Goal: Information Seeking & Learning: Compare options

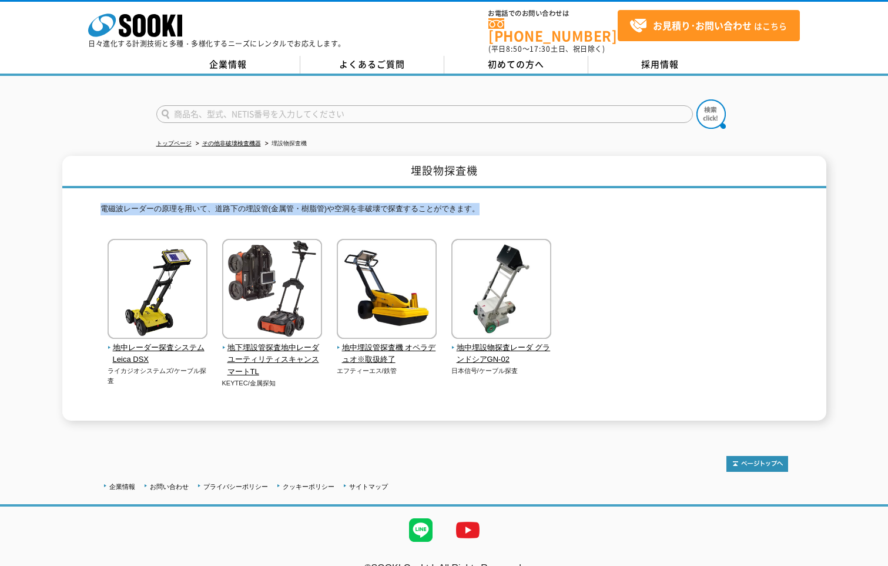
drag, startPoint x: 101, startPoint y: 202, endPoint x: 525, endPoint y: 205, distance: 424.5
click at [525, 205] on p "電磁波レーダーの原理を用いて、道路下の埋設管(金属管・樹脂管)や空洞を非破壊で探査することができます。" at bounding box center [445, 212] width 688 height 18
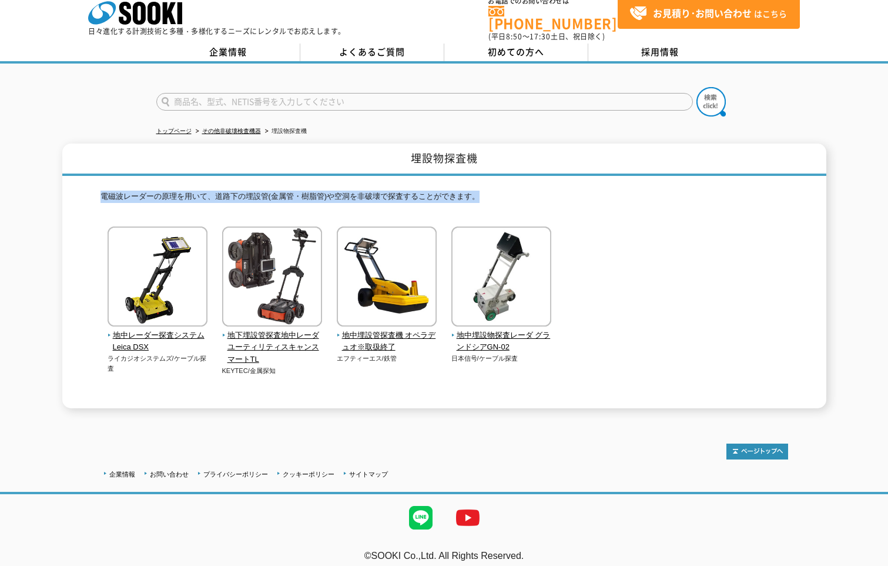
scroll to position [15, 0]
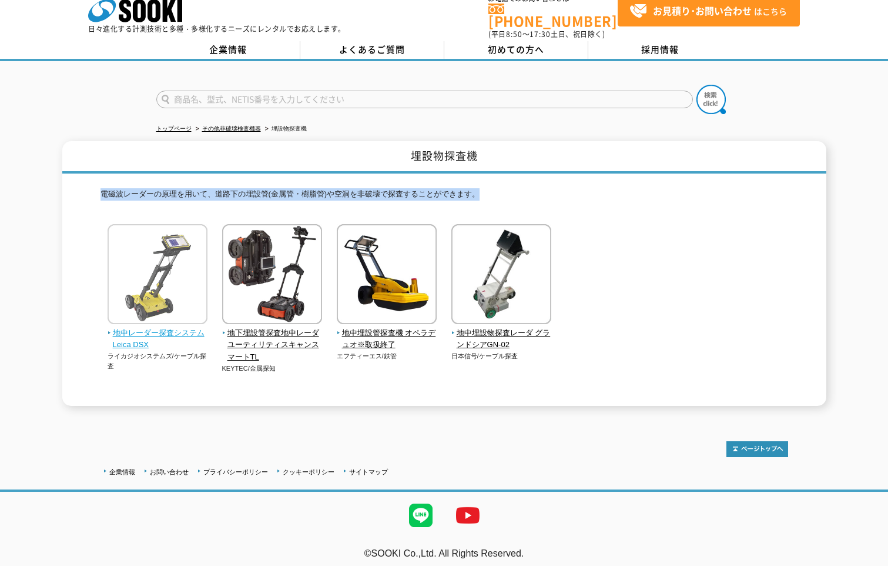
click at [169, 327] on span "地中レーダー探査システム Leica DSX" at bounding box center [158, 339] width 101 height 25
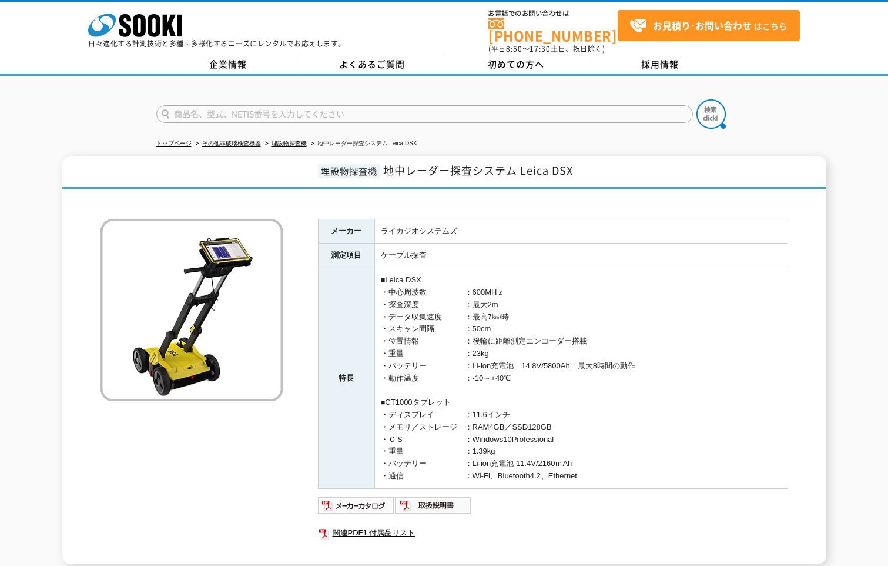
click at [473, 335] on td "■Leica DSX ・中心周波数　　　　　：600MHｚ ・探査深度　　　　　　：最大2m ・データ収集速度　　　：最高7㎞/時 ・スキャン間隔　　　　：5…" at bounding box center [580, 378] width 413 height 220
click at [294, 140] on link "埋設物探査機" at bounding box center [289, 143] width 35 height 6
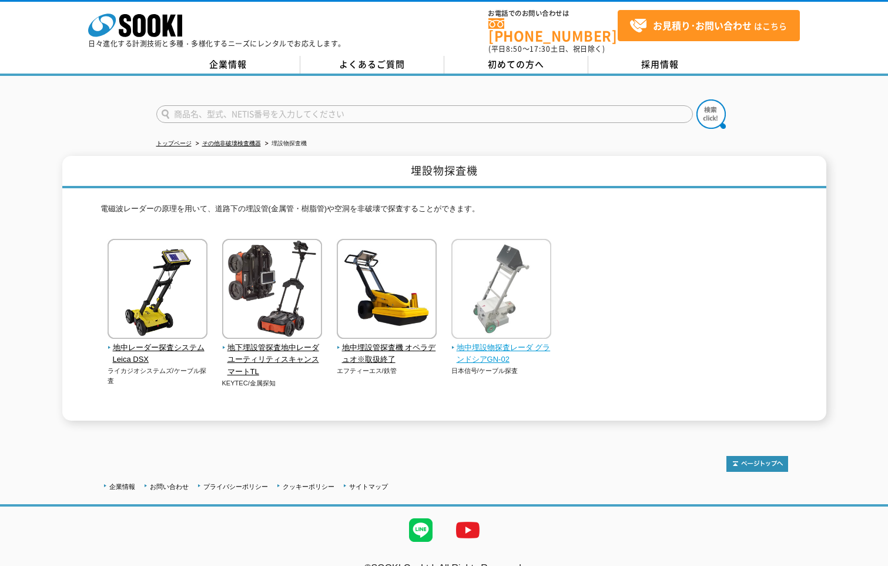
click at [489, 344] on span "地中埋設物探査レーダ グランドシアGN-02" at bounding box center [502, 354] width 101 height 25
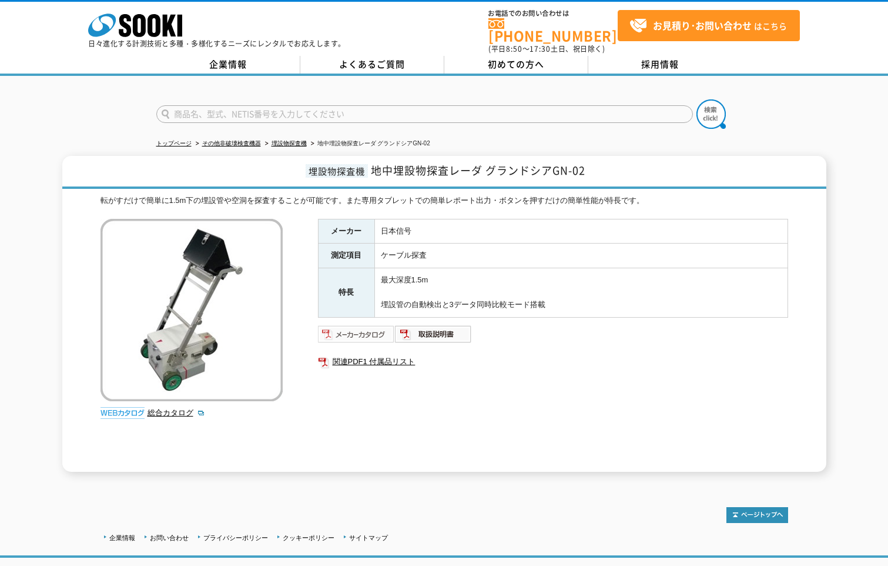
click at [356, 326] on img at bounding box center [356, 334] width 77 height 19
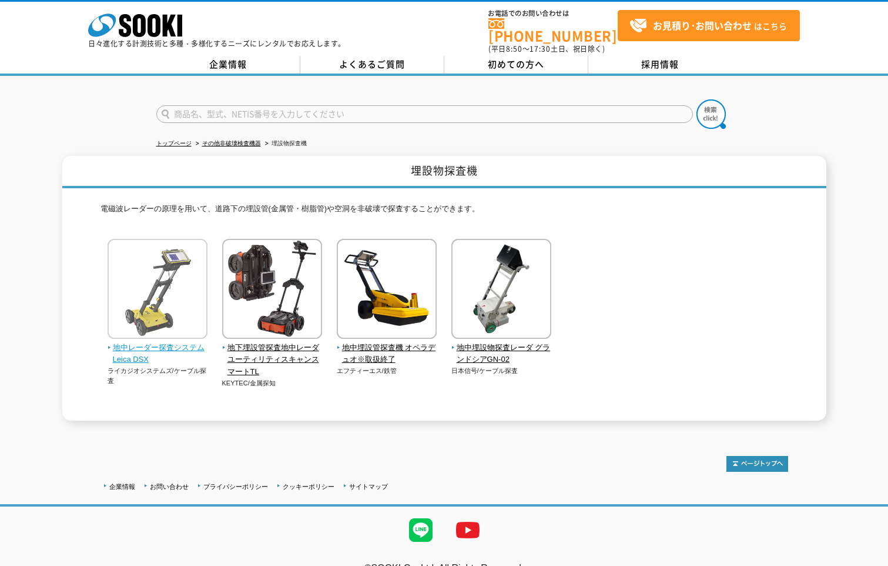
click at [154, 284] on img at bounding box center [158, 290] width 100 height 103
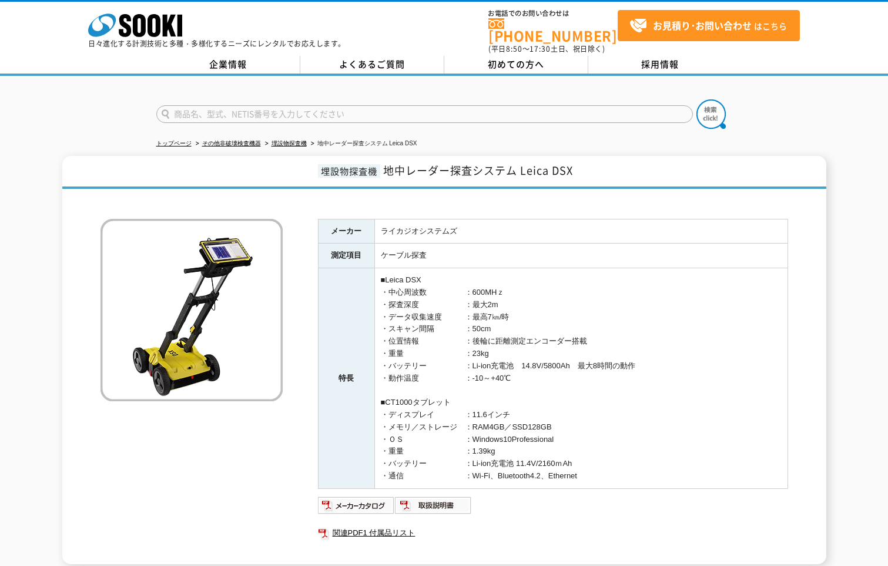
scroll to position [111, 0]
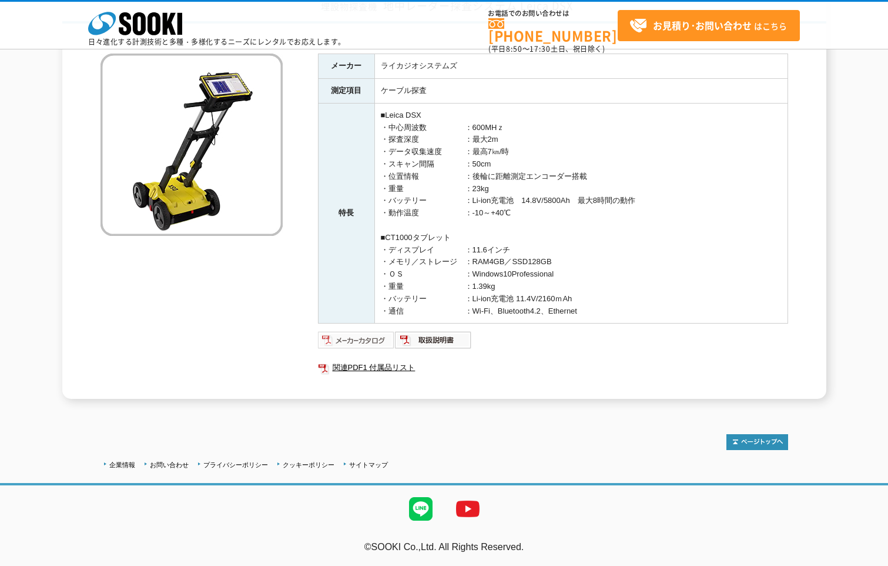
click at [362, 340] on img at bounding box center [356, 339] width 77 height 19
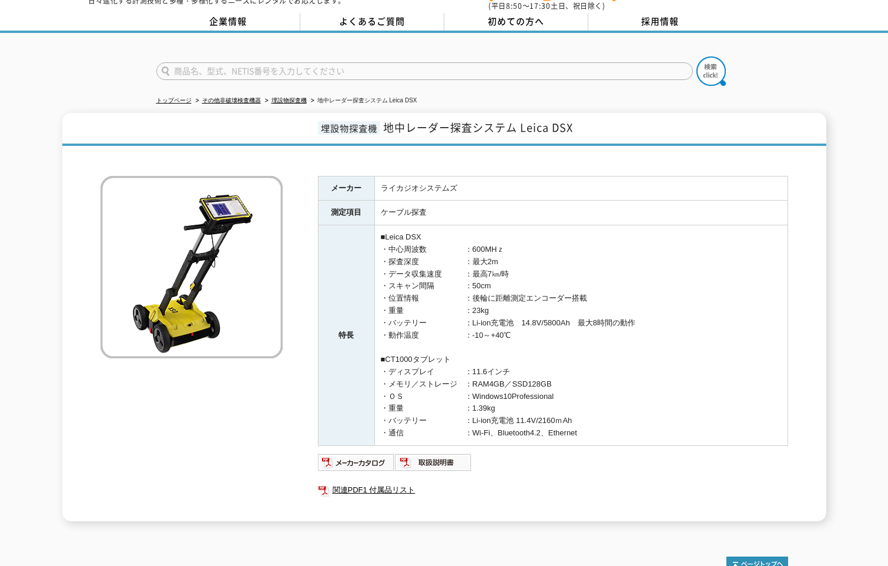
scroll to position [0, 0]
